Goal: Task Accomplishment & Management: Complete application form

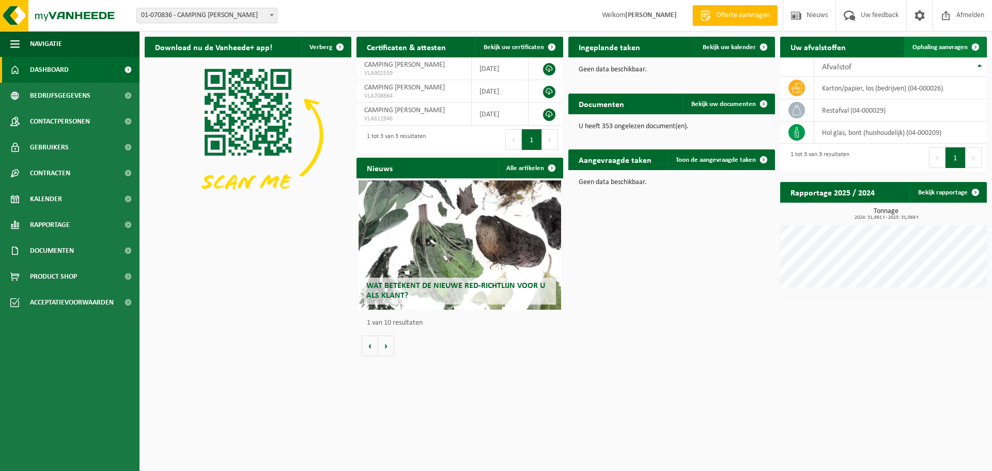
click at [939, 47] on span "Ophaling aanvragen" at bounding box center [939, 47] width 55 height 7
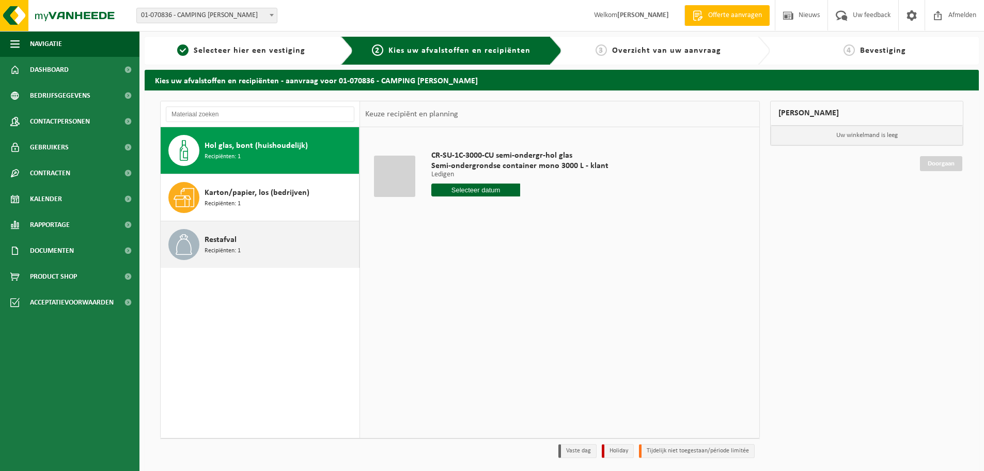
click at [221, 246] on span "Recipiënten: 1" at bounding box center [223, 251] width 36 height 10
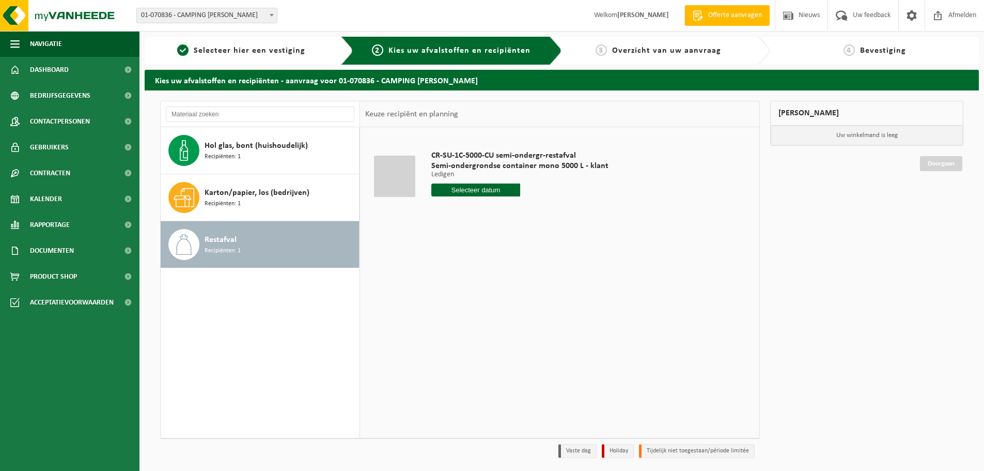
click at [480, 188] on input "text" at bounding box center [475, 189] width 89 height 13
click at [546, 212] on icon at bounding box center [548, 213] width 17 height 17
click at [478, 248] on div "1" at bounding box center [477, 248] width 18 height 17
type input "Van 2025-10-01"
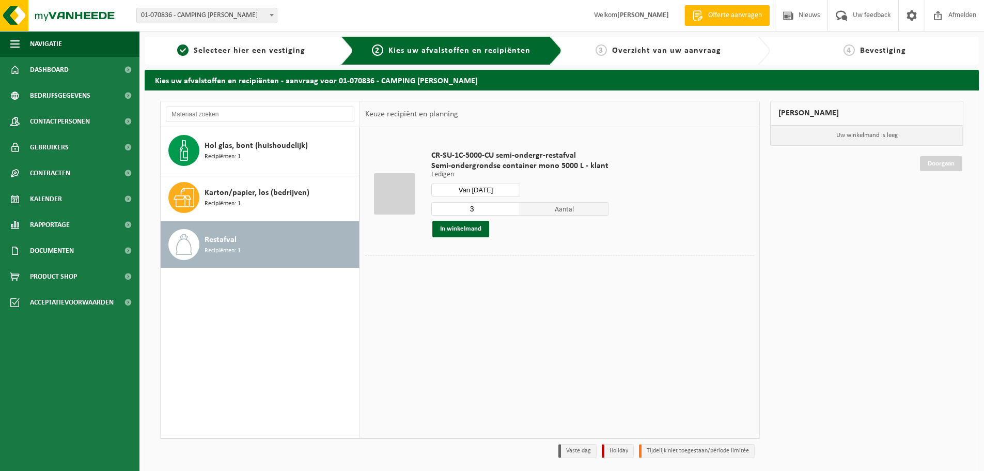
click at [476, 213] on input "3" at bounding box center [475, 208] width 89 height 13
type input "2"
click at [511, 212] on input "2" at bounding box center [475, 208] width 89 height 13
click at [463, 227] on button "In winkelmand" at bounding box center [460, 229] width 57 height 17
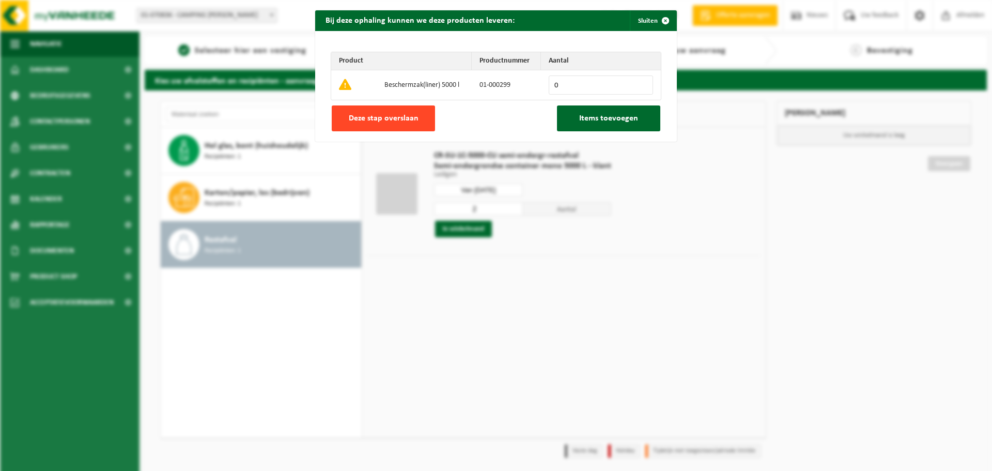
click at [409, 121] on span "Deze stap overslaan" at bounding box center [384, 118] width 70 height 8
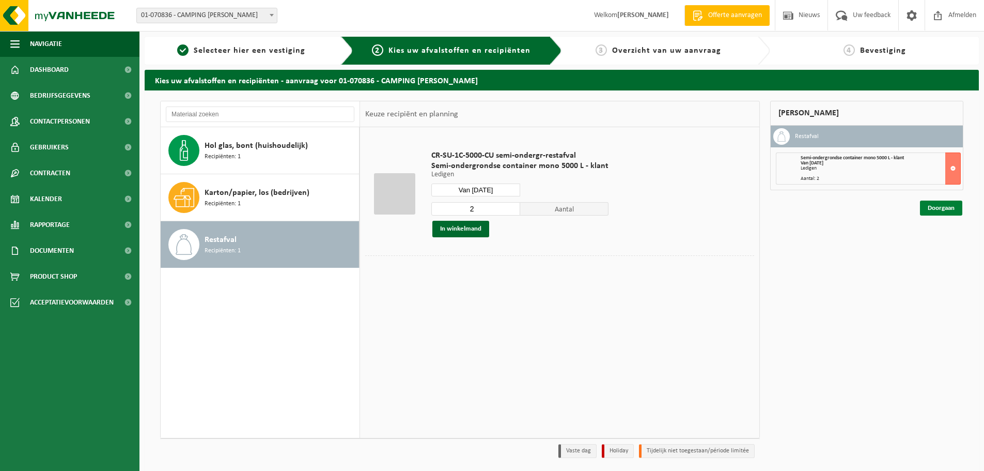
click at [932, 207] on link "Doorgaan" at bounding box center [941, 207] width 42 height 15
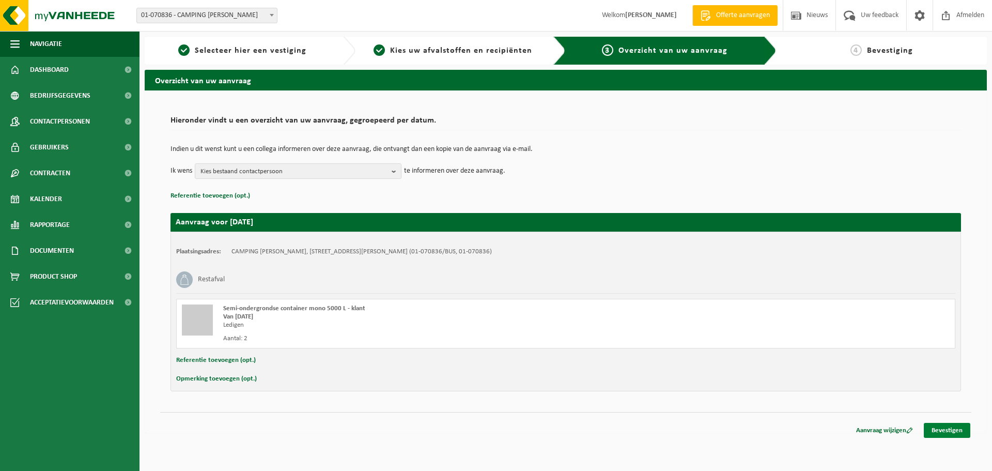
click at [961, 428] on link "Bevestigen" at bounding box center [947, 430] width 46 height 15
